Goal: Task Accomplishment & Management: Use online tool/utility

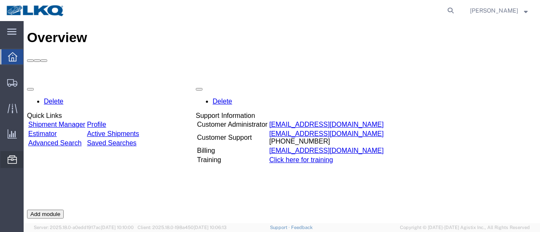
click at [0, 0] on span "Location Appointment" at bounding box center [0, 0] width 0 height 0
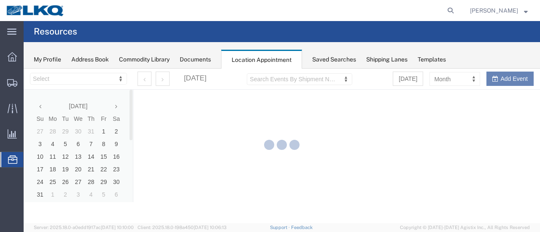
select select "28712"
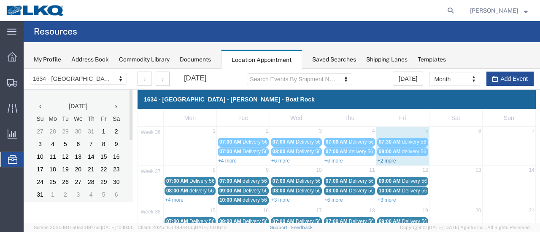
click at [382, 159] on link "+2 more" at bounding box center [386, 161] width 19 height 6
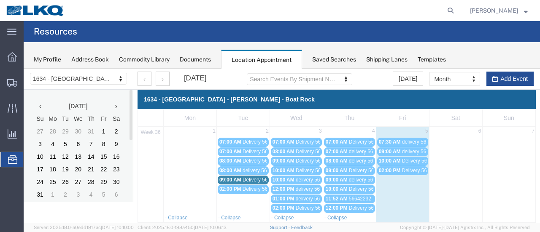
click at [253, 179] on span "Delivery 56246850" at bounding box center [263, 180] width 42 height 6
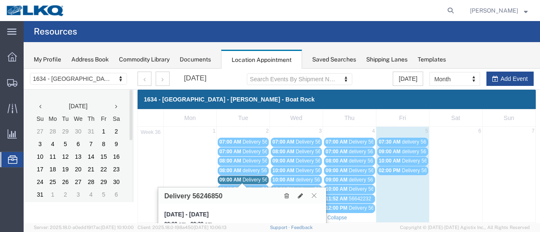
click at [315, 195] on icon at bounding box center [314, 195] width 5 height 5
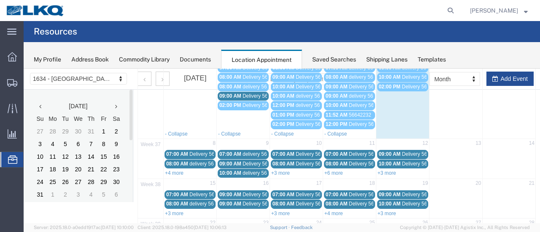
scroll to position [84, 0]
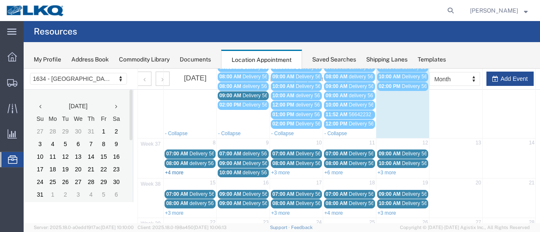
click at [174, 171] on link "+4 more" at bounding box center [174, 173] width 19 height 6
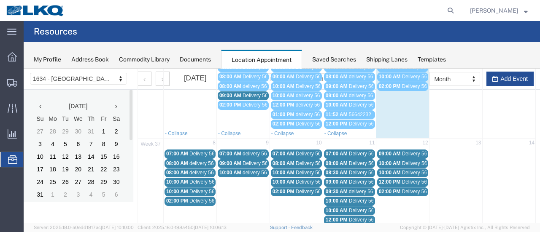
click at [209, 151] on span "Delivery 56356315" at bounding box center [210, 154] width 42 height 6
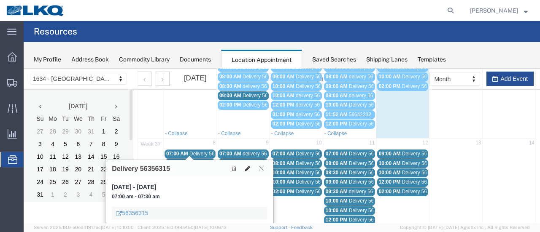
click at [248, 167] on icon at bounding box center [247, 169] width 5 height 6
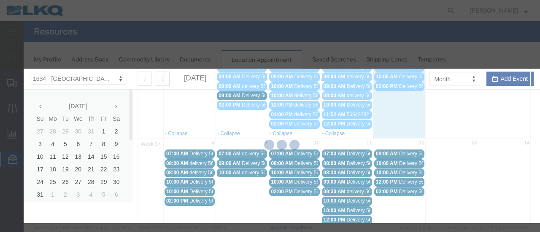
select select
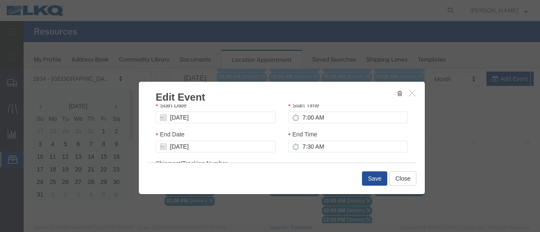
scroll to position [126, 0]
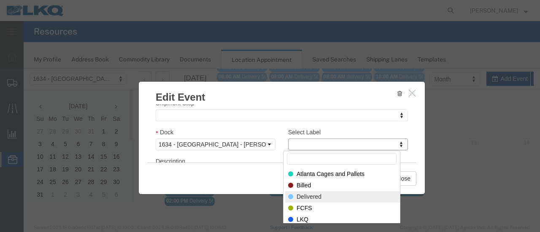
select select "40"
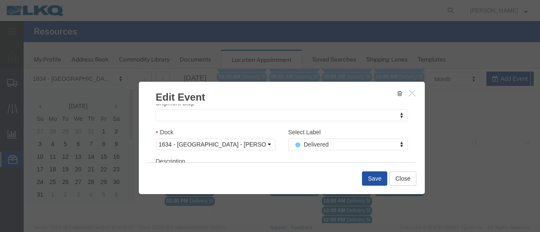
click at [371, 178] on button "Save" at bounding box center [374, 179] width 25 height 14
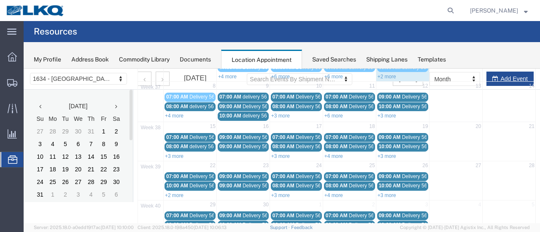
scroll to position [54, 0]
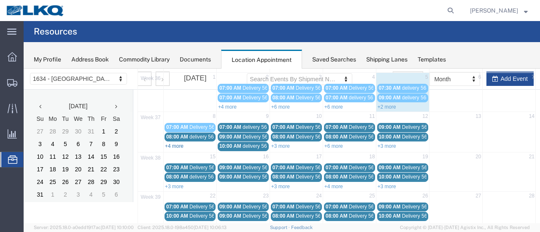
click at [175, 145] on link "+4 more" at bounding box center [174, 146] width 19 height 6
